Goal: Task Accomplishment & Management: Use online tool/utility

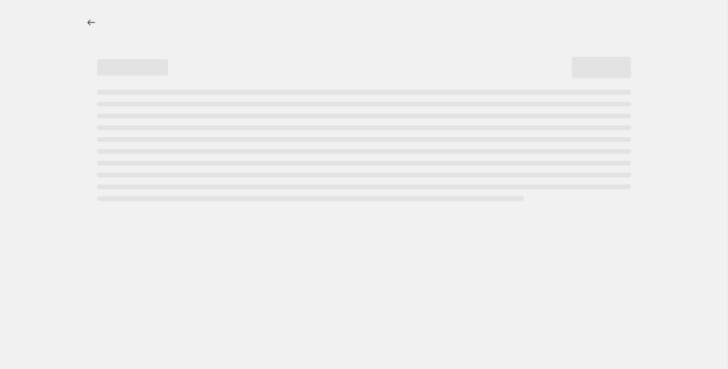
select select "percentage"
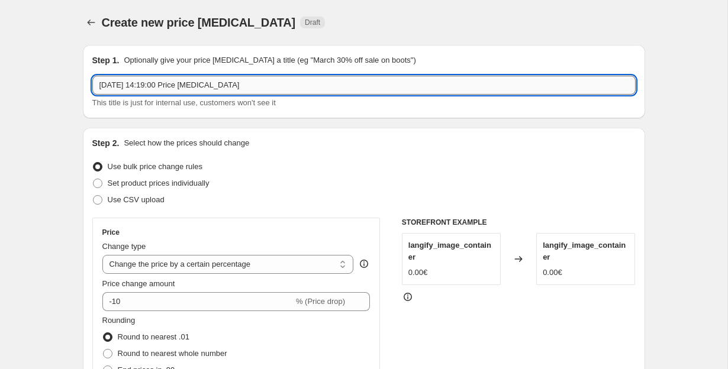
click at [153, 89] on input "[DATE] 14:19:00 Price [MEDICAL_DATA]" at bounding box center [363, 85] width 543 height 19
type input "D"
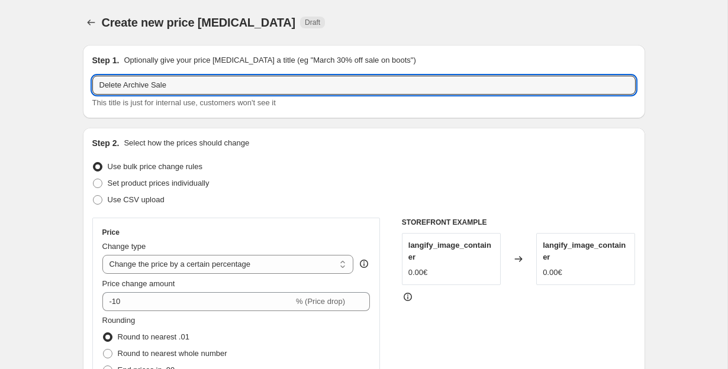
type input "Delete Archive Sale"
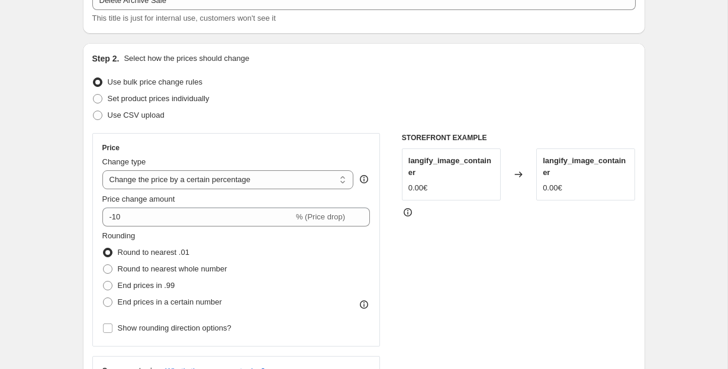
scroll to position [132, 0]
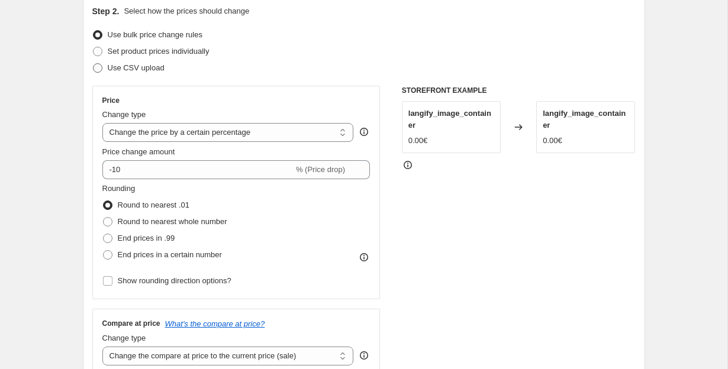
click at [95, 70] on span at bounding box center [97, 67] width 9 height 9
click at [93, 64] on input "Use CSV upload" at bounding box center [93, 63] width 1 height 1
radio input "true"
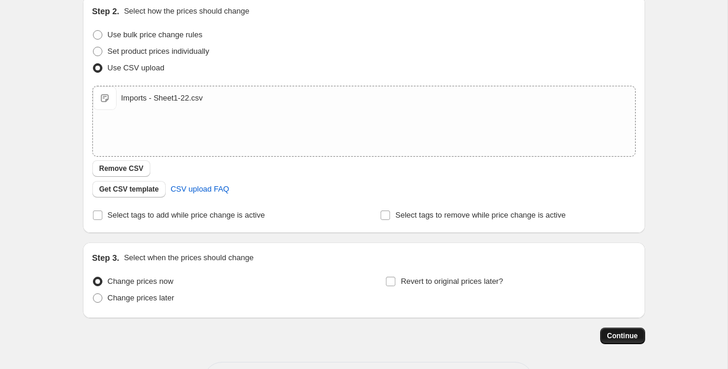
click at [623, 336] on span "Continue" at bounding box center [622, 335] width 31 height 9
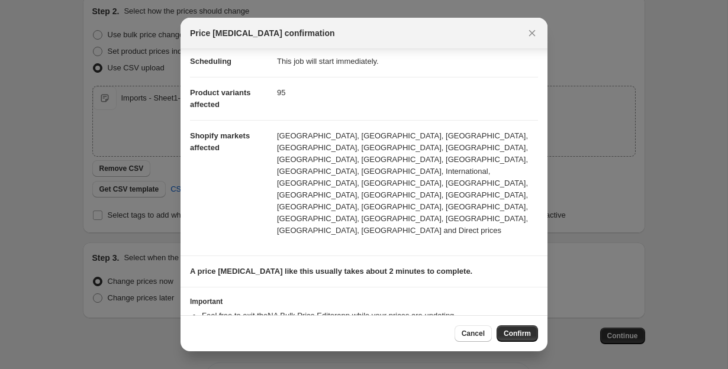
scroll to position [24, 0]
click at [519, 338] on button "Confirm" at bounding box center [516, 333] width 41 height 17
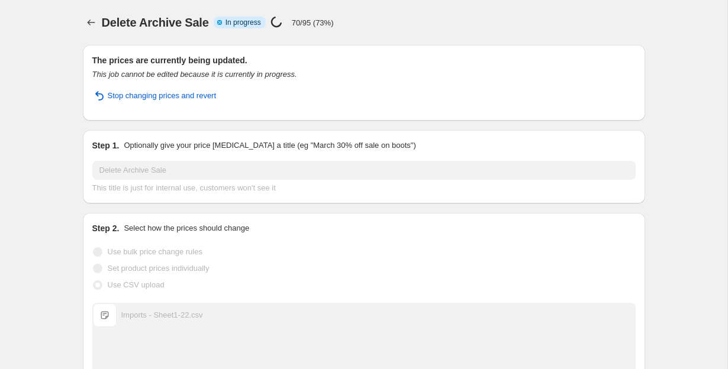
click at [57, 96] on div "Delete Archive Sale. This page is ready Delete Archive Sale Info Partially comp…" at bounding box center [363, 304] width 727 height 608
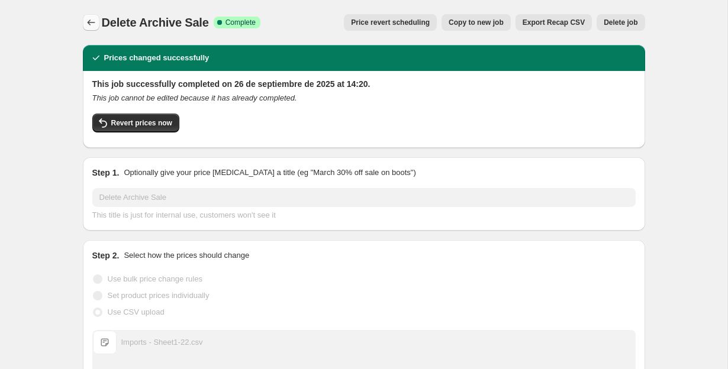
click at [93, 20] on icon "Price change jobs" at bounding box center [91, 23] width 12 height 12
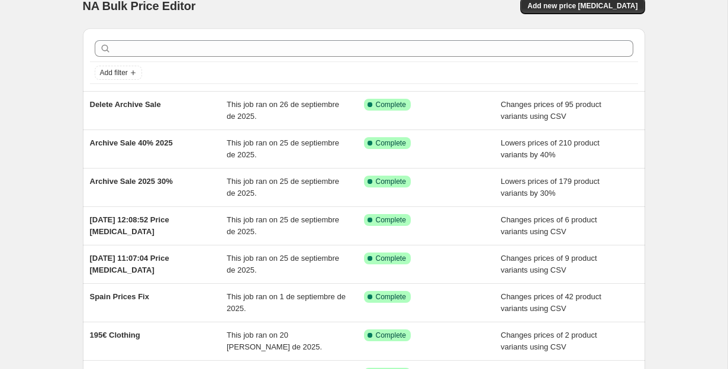
scroll to position [12, 0]
